Goal: Task Accomplishment & Management: Manage account settings

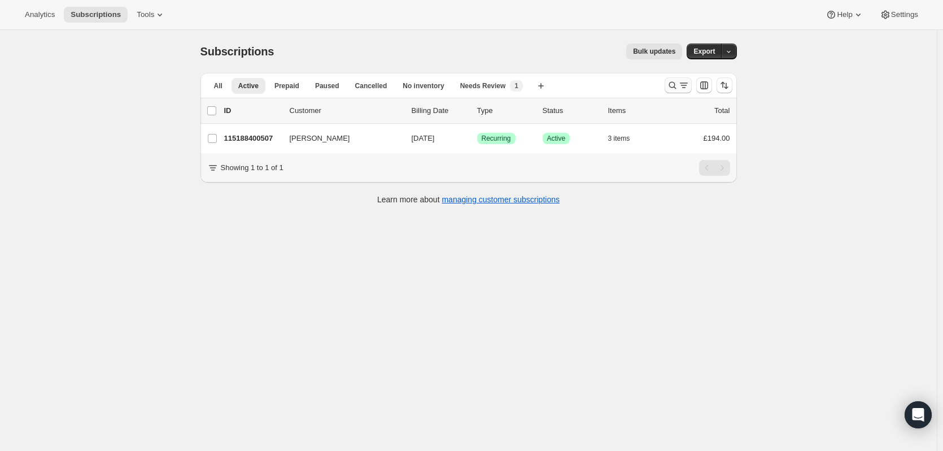
click at [677, 85] on icon "Search and filter results" at bounding box center [672, 85] width 11 height 11
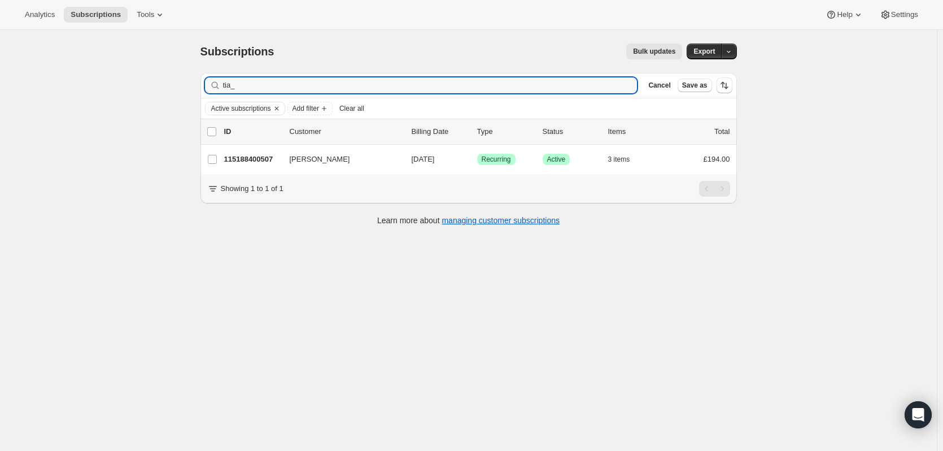
drag, startPoint x: 311, startPoint y: 89, endPoint x: 215, endPoint y: 84, distance: 96.2
click at [215, 84] on div "tia_ Clear" at bounding box center [421, 85] width 433 height 16
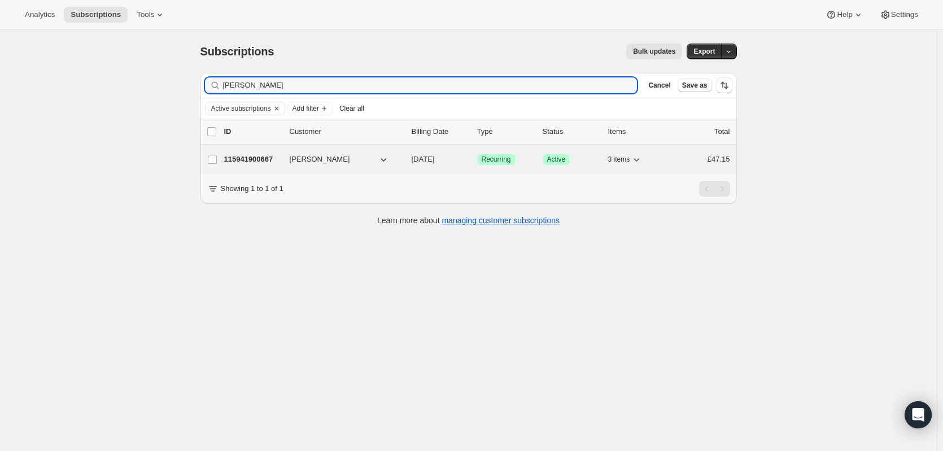
type input "[PERSON_NAME]"
click at [322, 160] on span "[PERSON_NAME]" at bounding box center [320, 159] width 60 height 11
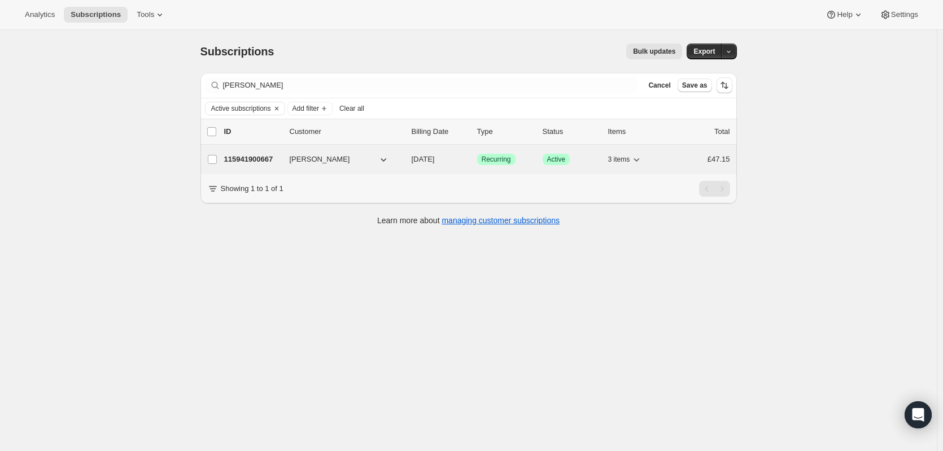
click at [255, 153] on div "115941900667 [PERSON_NAME] [DATE] Success Recurring Success Active 3 items £47.…" at bounding box center [477, 159] width 506 height 16
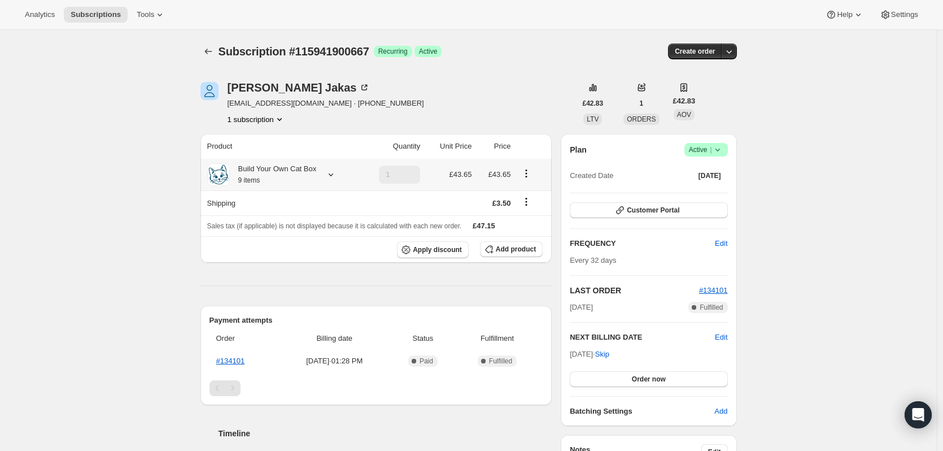
scroll to position [56, 0]
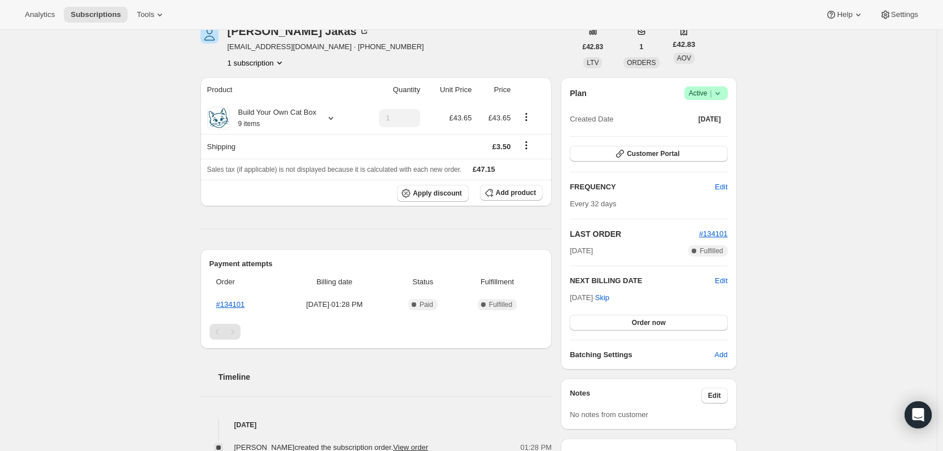
click at [718, 93] on icon at bounding box center [717, 93] width 11 height 11
click at [702, 137] on span "Cancel subscription" at bounding box center [710, 134] width 64 height 8
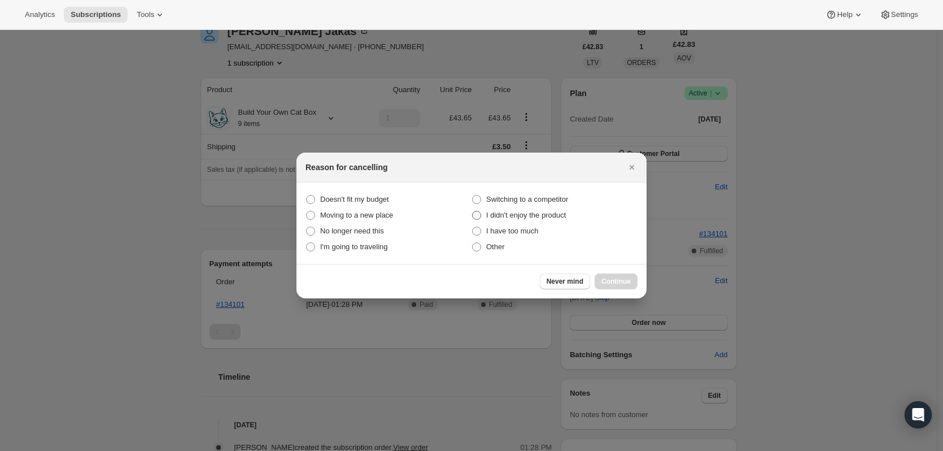
click at [479, 216] on span ":rc1:" at bounding box center [476, 215] width 9 height 9
click at [473, 211] on product "I didn't enjoy the product" at bounding box center [472, 211] width 1 height 1
radio product "true"
click at [616, 280] on span "Continue" at bounding box center [616, 281] width 29 height 9
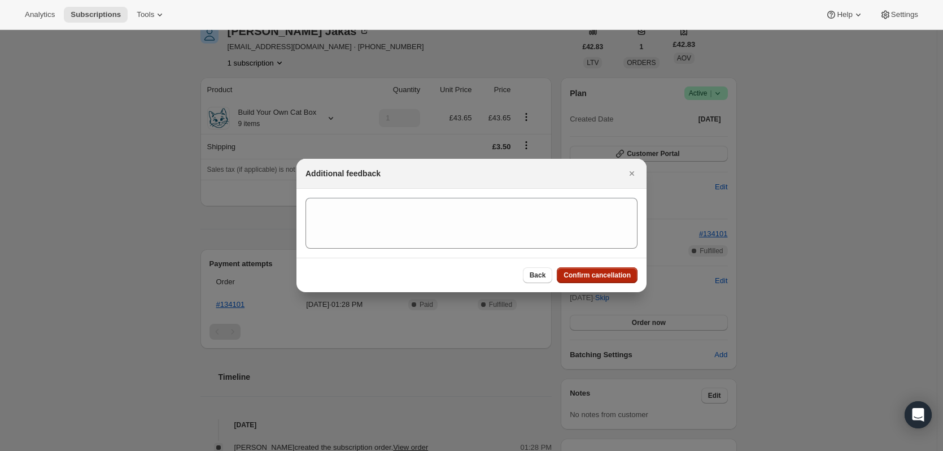
click at [615, 273] on span "Confirm cancellation" at bounding box center [597, 275] width 67 height 9
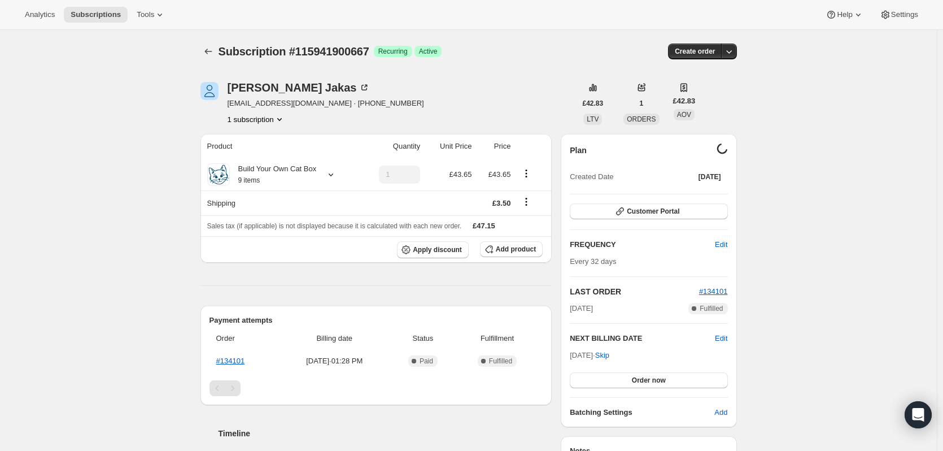
scroll to position [56, 0]
